Goal: Task Accomplishment & Management: Complete application form

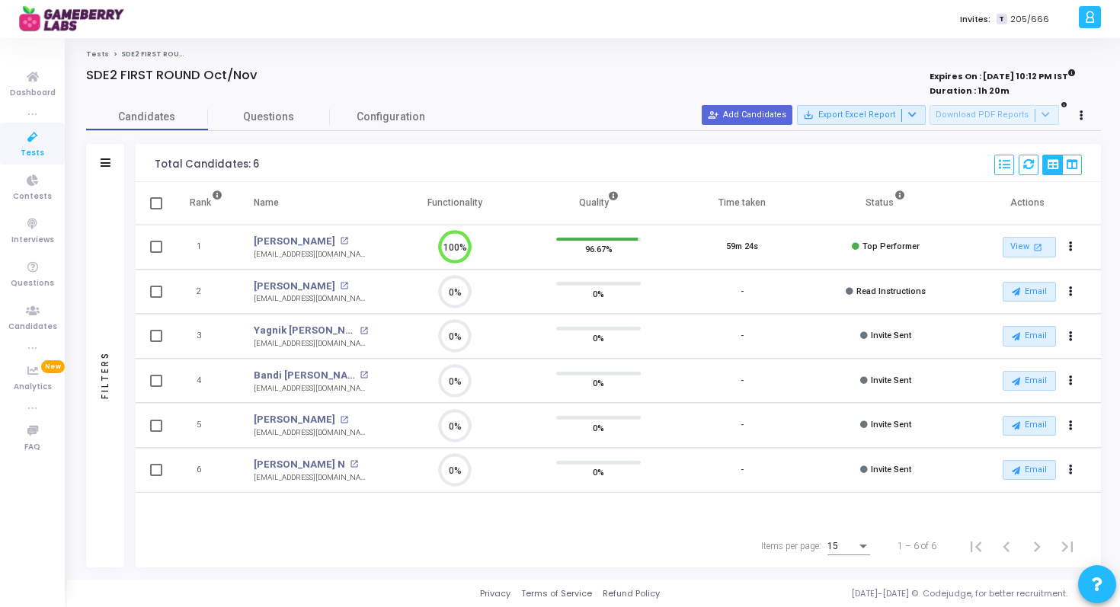
click at [460, 520] on div "Rank Name Functionality Quality Time taken Status Actions 1 Tejendra Singh open…" at bounding box center [618, 353] width 965 height 343
click at [40, 131] on icon at bounding box center [33, 137] width 32 height 19
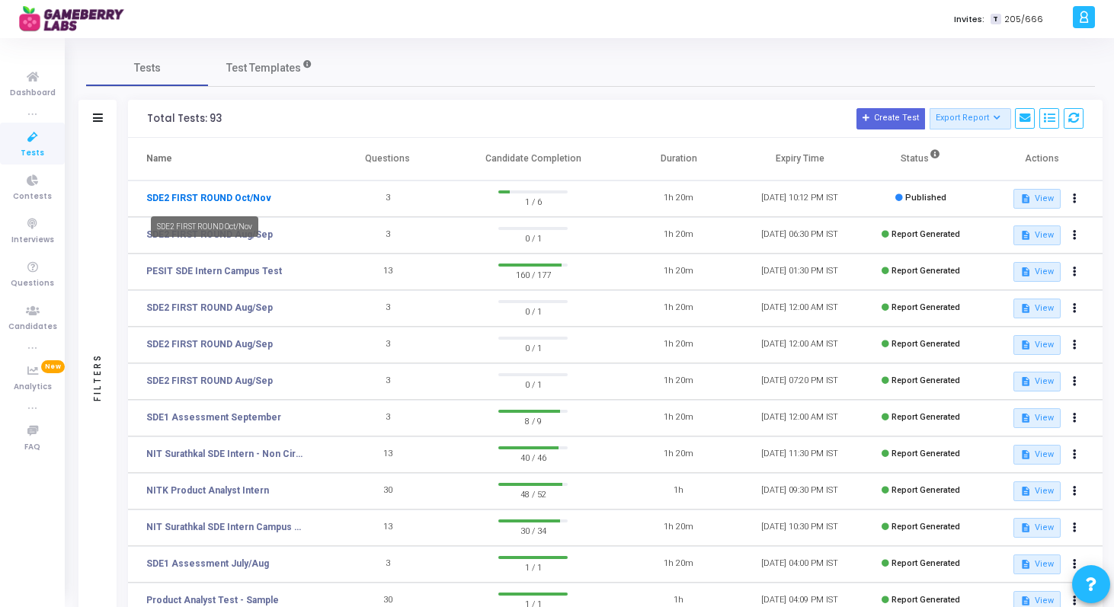
click at [252, 202] on link "SDE2 FIRST ROUND Oct/Nov" at bounding box center [208, 198] width 125 height 14
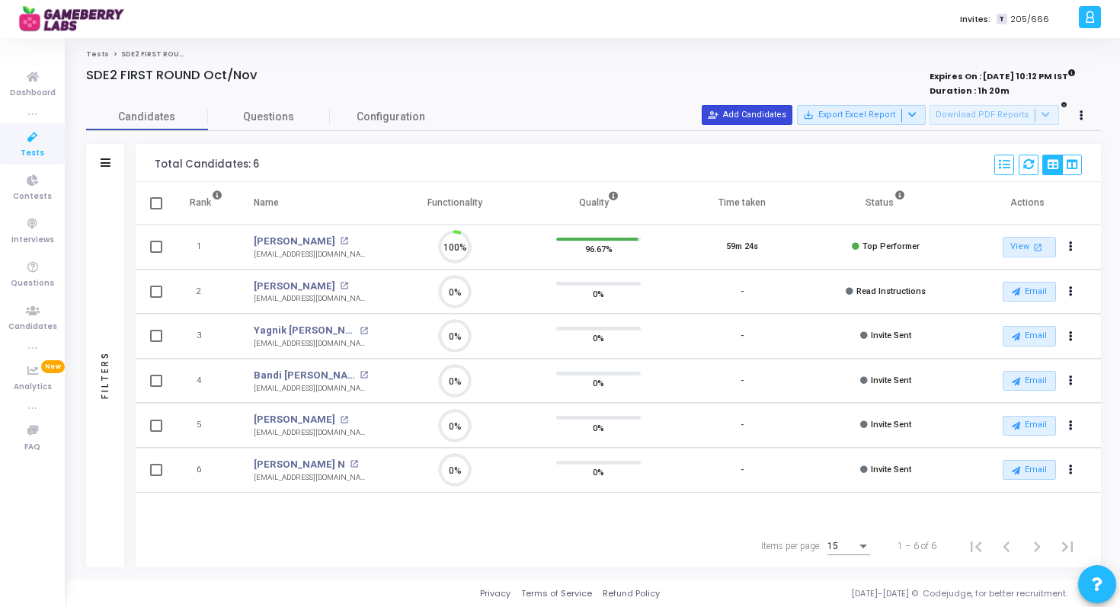
scroll to position [32, 39]
click at [754, 119] on button "person_add_alt Add Candidates" at bounding box center [747, 115] width 91 height 20
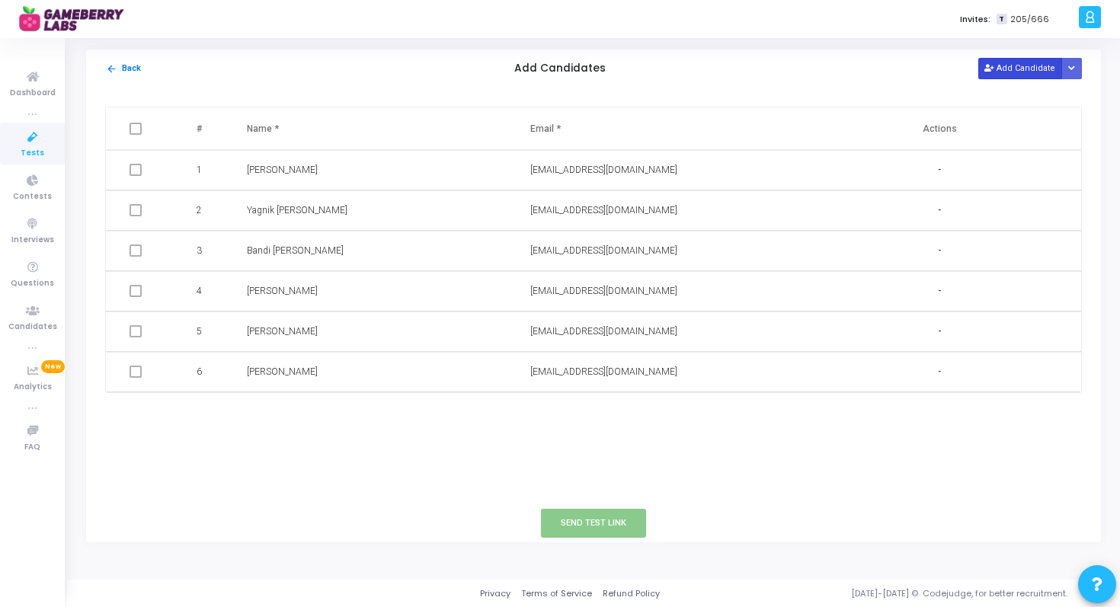
click at [1002, 66] on button "Add Candidate" at bounding box center [1020, 68] width 84 height 21
click at [264, 413] on input "text" at bounding box center [334, 412] width 174 height 25
paste input "[PERSON_NAME]"
type input "[PERSON_NAME]"
click at [569, 412] on input "text" at bounding box center [617, 412] width 174 height 25
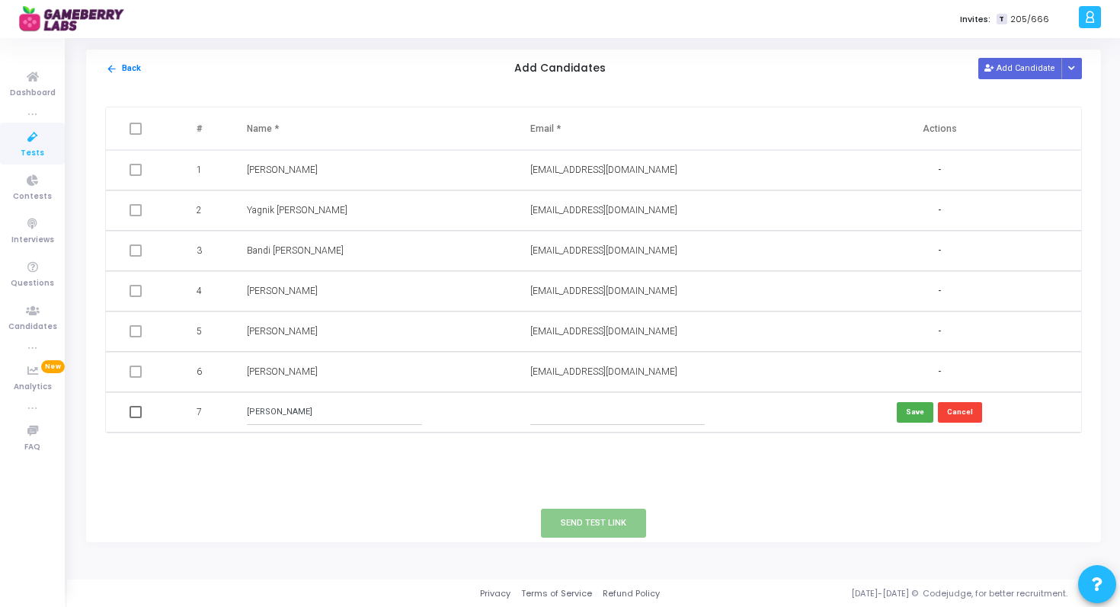
paste input "[EMAIL_ADDRESS][DOMAIN_NAME]"
type input "[EMAIL_ADDRESS][DOMAIN_NAME]"
click at [915, 409] on button "Save" at bounding box center [915, 412] width 37 height 21
click at [130, 414] on span at bounding box center [136, 412] width 12 height 12
click at [135, 418] on input "checkbox" at bounding box center [135, 418] width 1 height 1
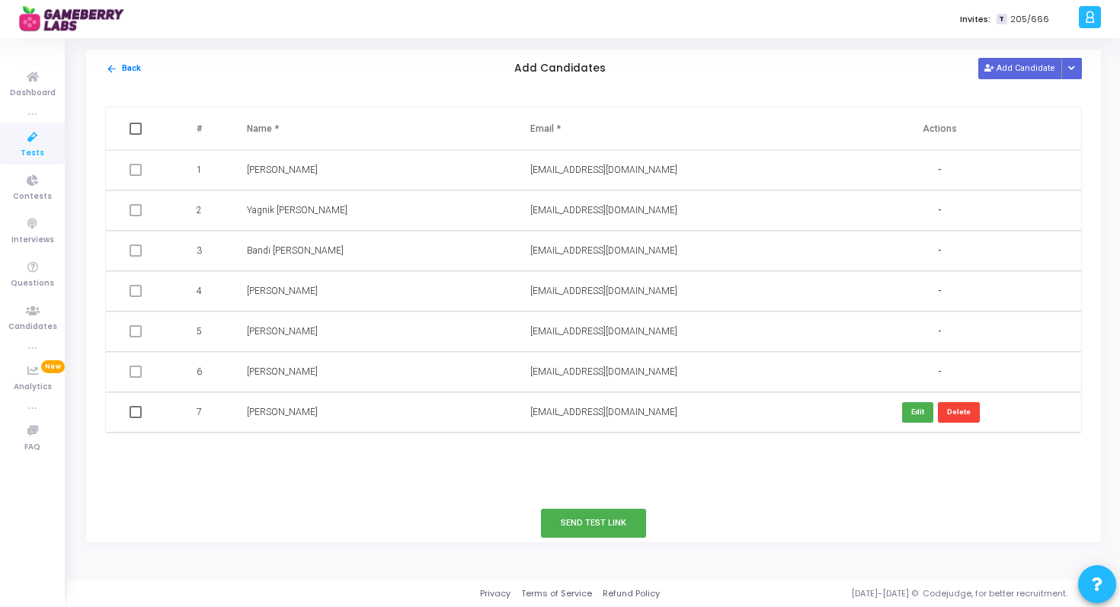
checkbox input "true"
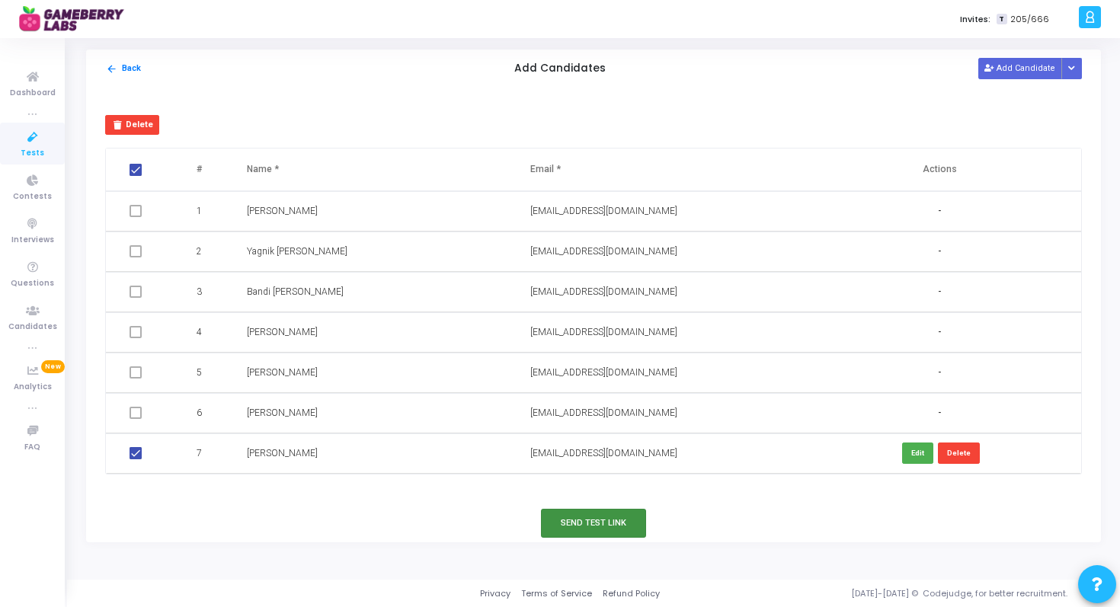
click at [574, 517] on button "Send Test Link" at bounding box center [593, 523] width 105 height 28
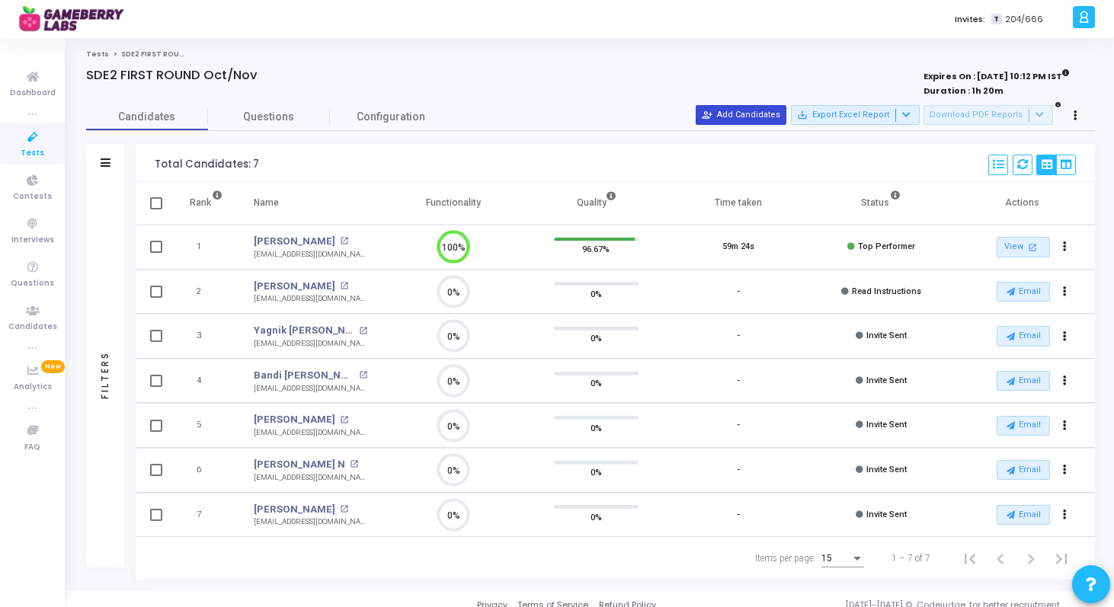
click at [746, 110] on button "person_add_alt Add Candidates" at bounding box center [741, 115] width 91 height 20
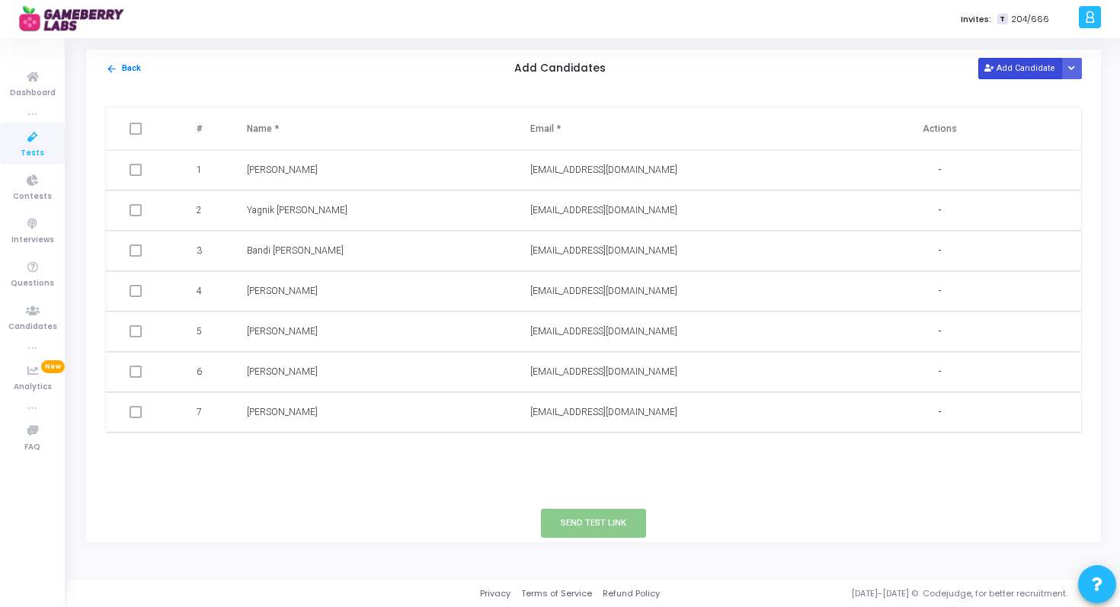
click at [1013, 75] on button "Add Candidate" at bounding box center [1020, 68] width 84 height 21
click at [254, 459] on input "text" at bounding box center [334, 452] width 174 height 25
paste input "ABHINAV"
type input "ABHINAV"
click at [575, 450] on input "text" at bounding box center [617, 452] width 174 height 25
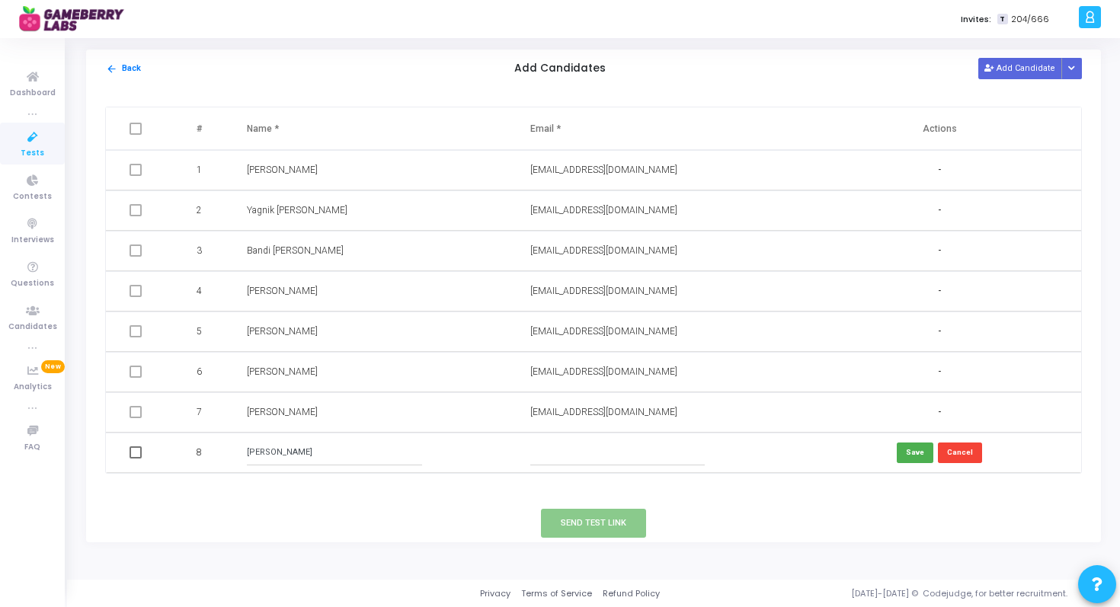
paste input "[PERSON_NAME][EMAIL_ADDRESS][DOMAIN_NAME]"
type input "[PERSON_NAME][EMAIL_ADDRESS][DOMAIN_NAME]"
click at [916, 457] on button "Save" at bounding box center [915, 453] width 37 height 21
click at [127, 454] on td at bounding box center [137, 453] width 63 height 40
click at [136, 454] on span at bounding box center [136, 452] width 12 height 12
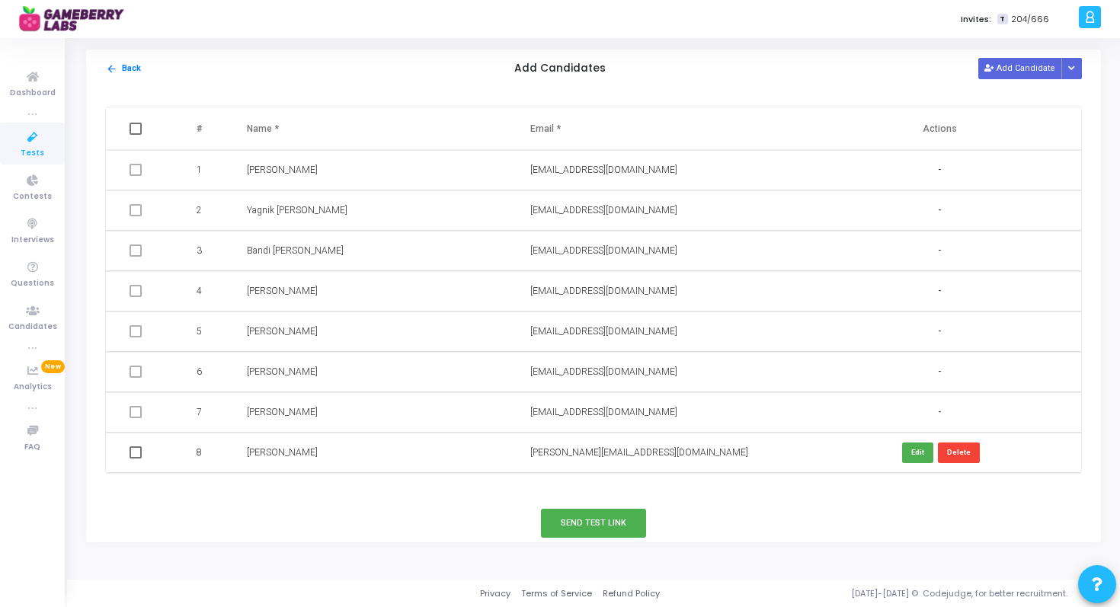
click at [136, 459] on input "checkbox" at bounding box center [135, 459] width 1 height 1
checkbox input "true"
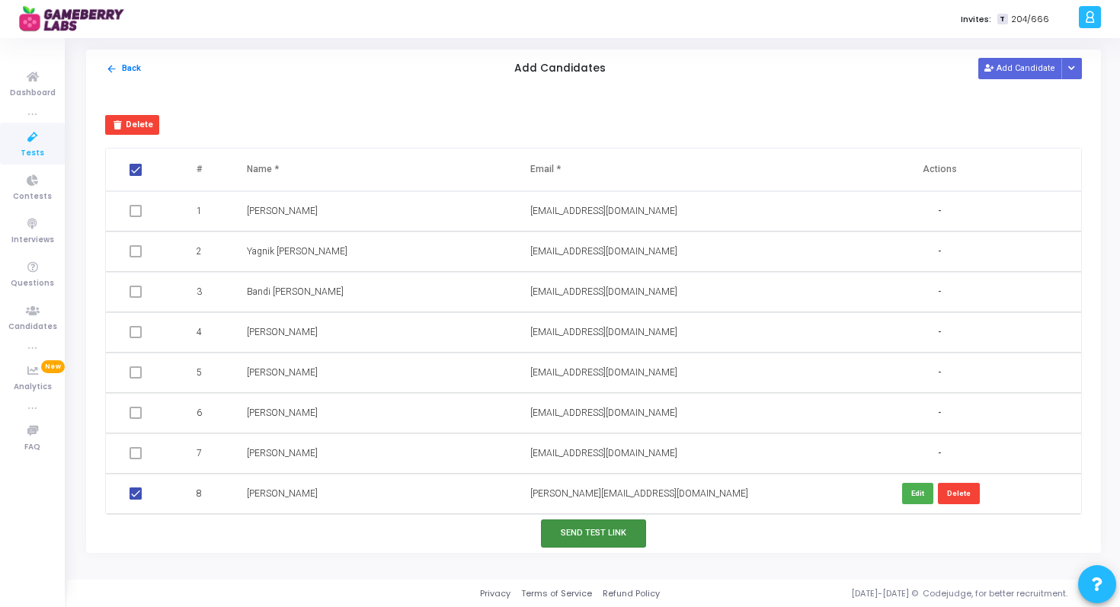
click at [582, 536] on button "Send Test Link" at bounding box center [593, 534] width 105 height 28
click at [608, 529] on button "Send Test Link" at bounding box center [593, 534] width 105 height 28
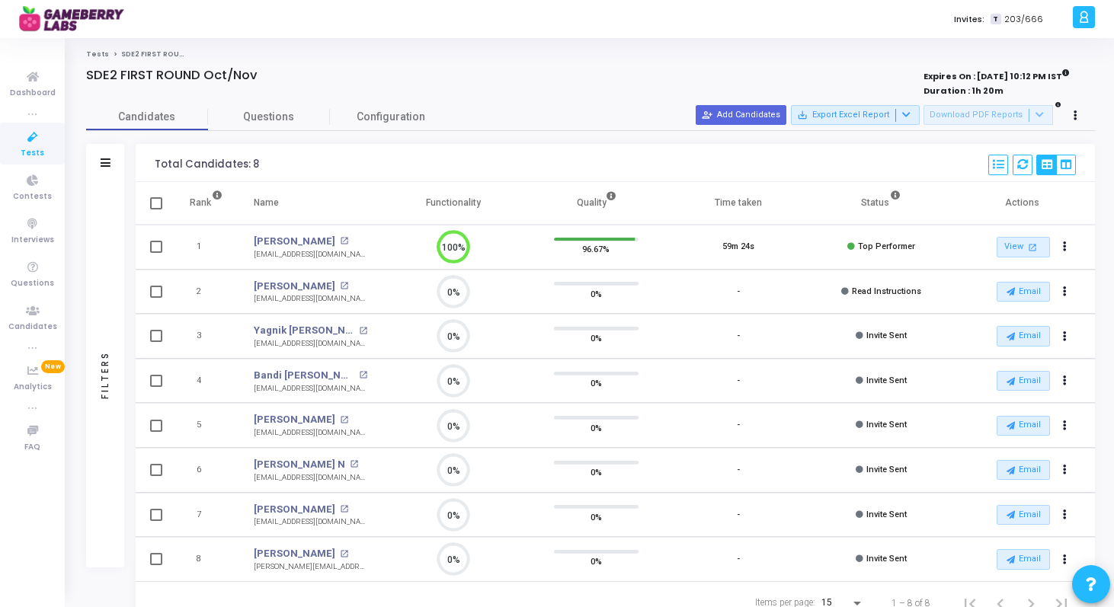
scroll to position [56, 0]
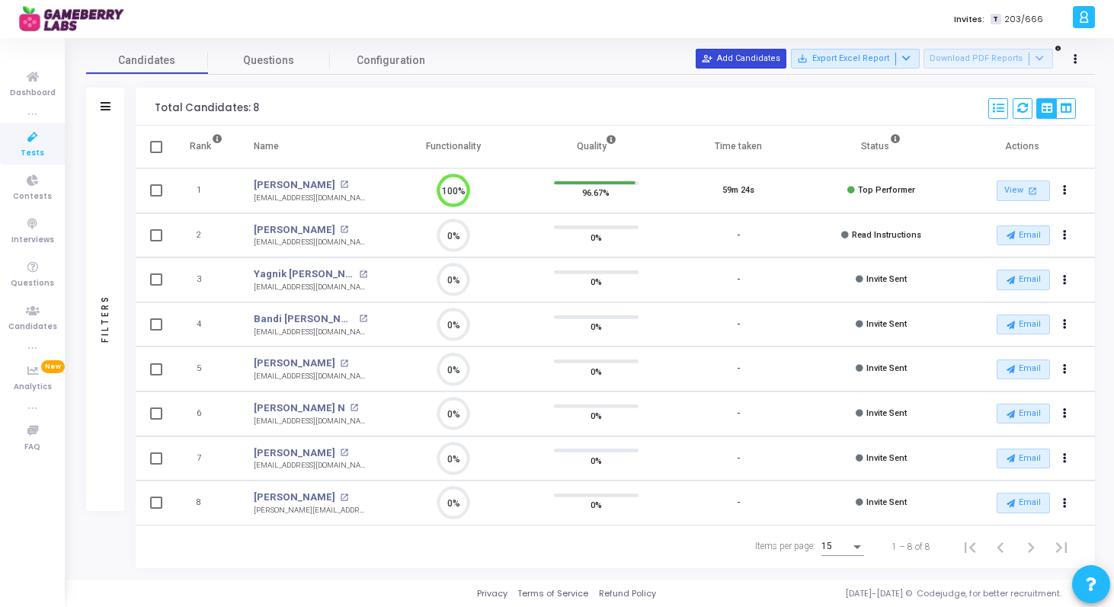
click at [773, 61] on button "person_add_alt Add Candidates" at bounding box center [741, 59] width 91 height 20
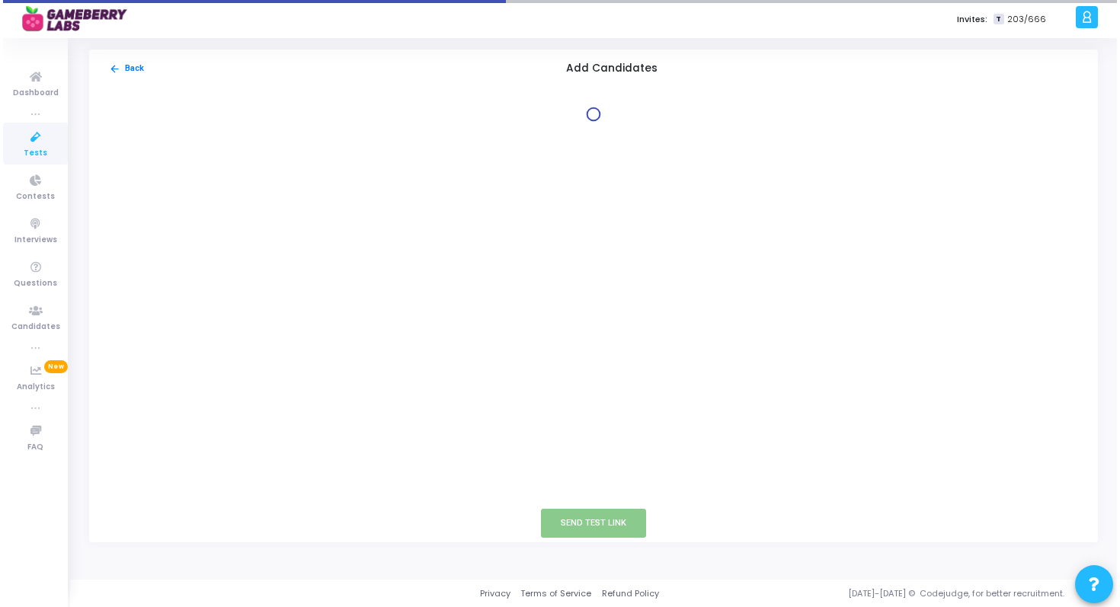
scroll to position [0, 0]
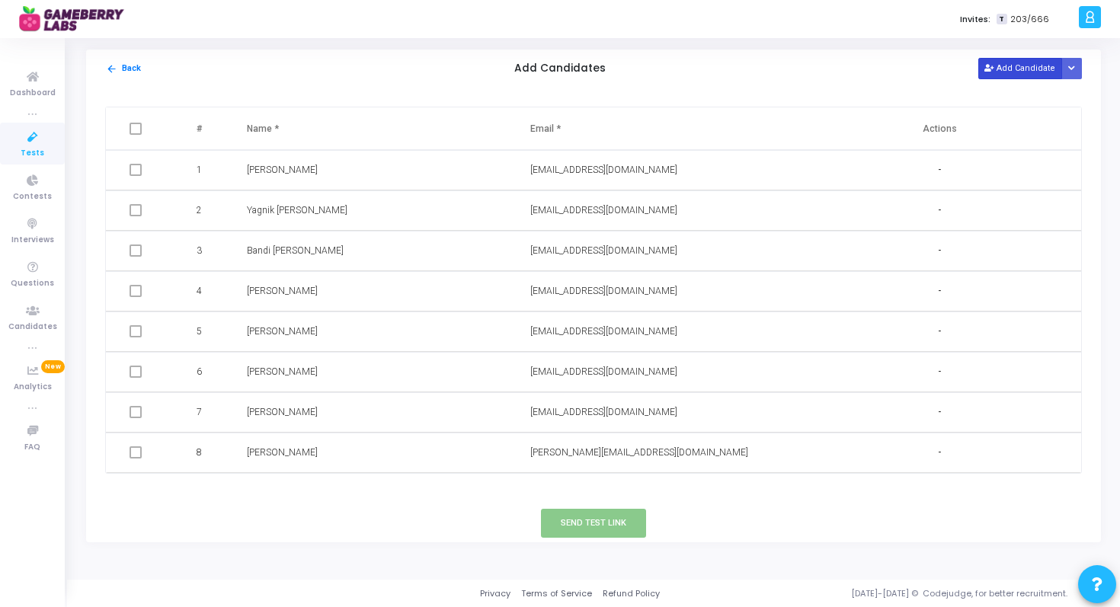
click at [997, 72] on button "Add Candidate" at bounding box center [1020, 68] width 84 height 21
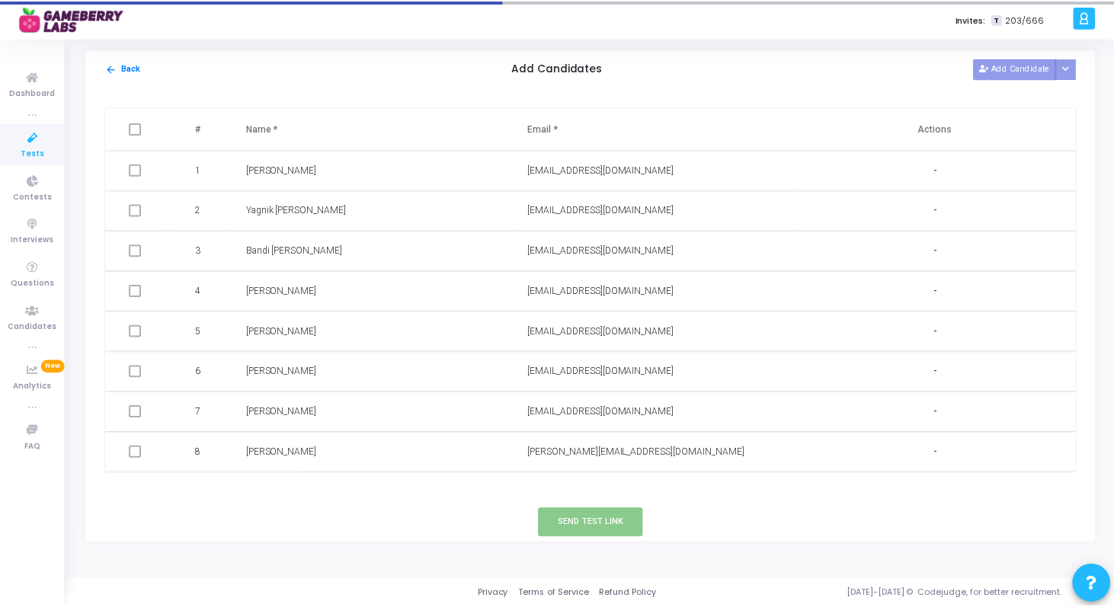
scroll to position [11, 0]
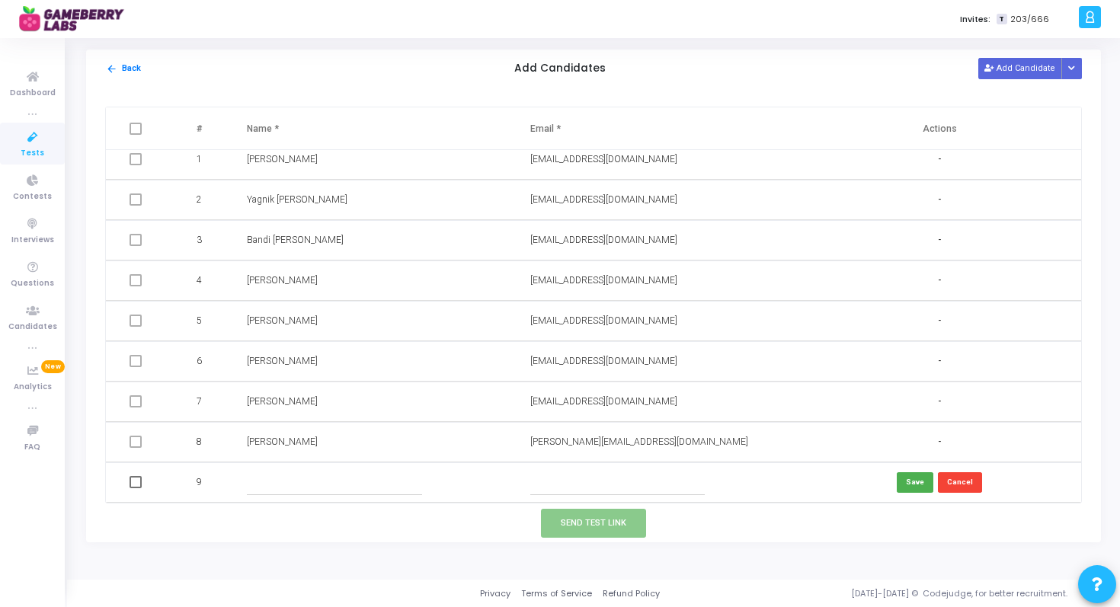
click at [283, 480] on input "text" at bounding box center [334, 482] width 174 height 25
paste input "[PERSON_NAME]"
type input "[PERSON_NAME]"
paste input "[EMAIL_ADDRESS][DOMAIN_NAME]"
type input "[EMAIL_ADDRESS][DOMAIN_NAME]"
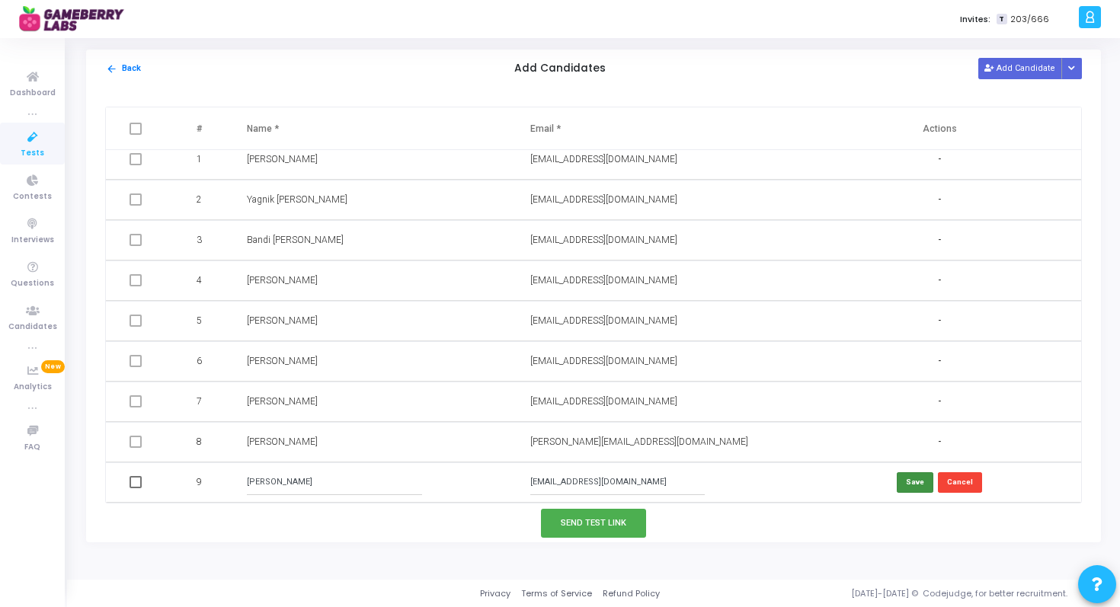
click at [911, 483] on button "Save" at bounding box center [915, 482] width 37 height 21
click at [135, 482] on span at bounding box center [136, 482] width 12 height 12
click at [135, 488] on input "checkbox" at bounding box center [135, 488] width 1 height 1
checkbox input "true"
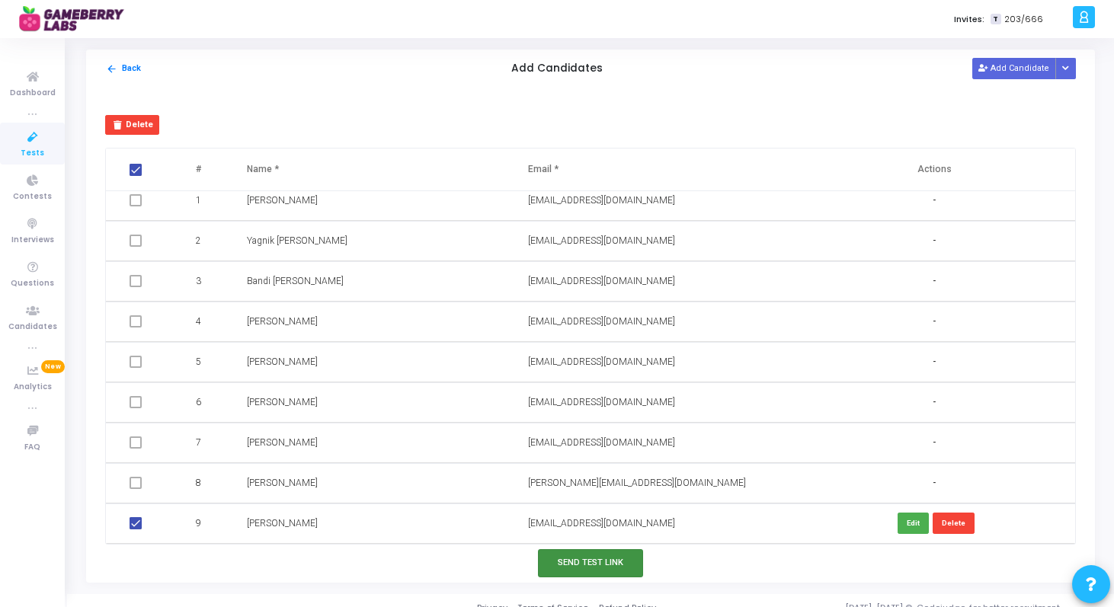
click at [581, 562] on button "Send Test Link" at bounding box center [590, 563] width 105 height 28
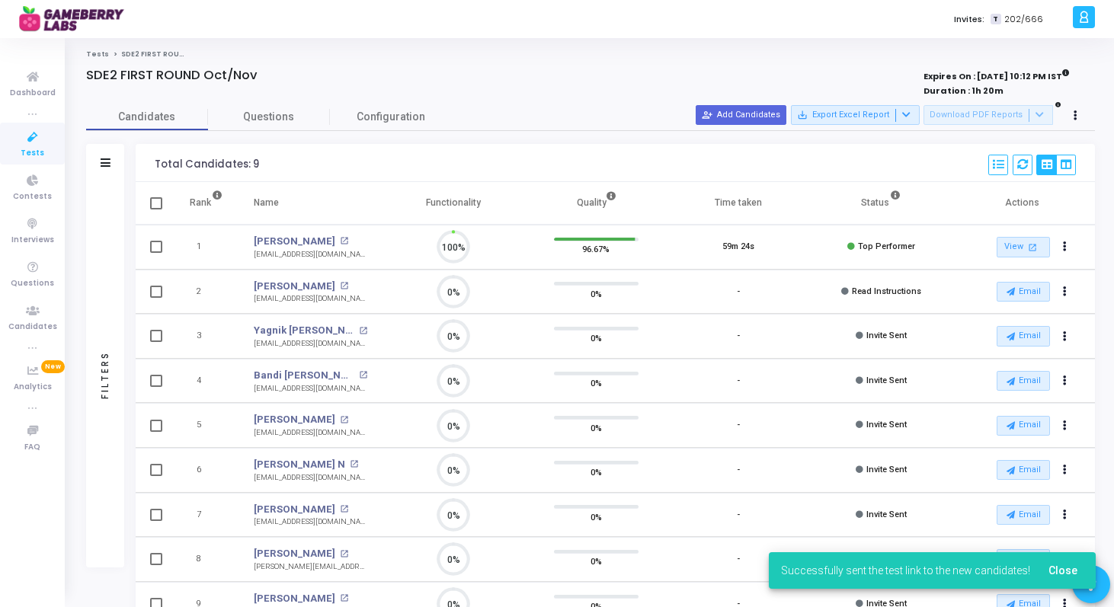
scroll to position [32, 39]
